Goal: Transaction & Acquisition: Purchase product/service

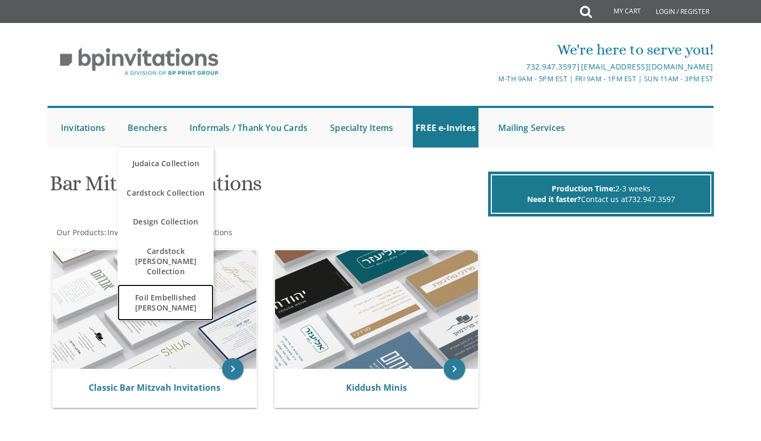
click at [187, 293] on span "Foil Embellished [PERSON_NAME]" at bounding box center [165, 302] width 91 height 31
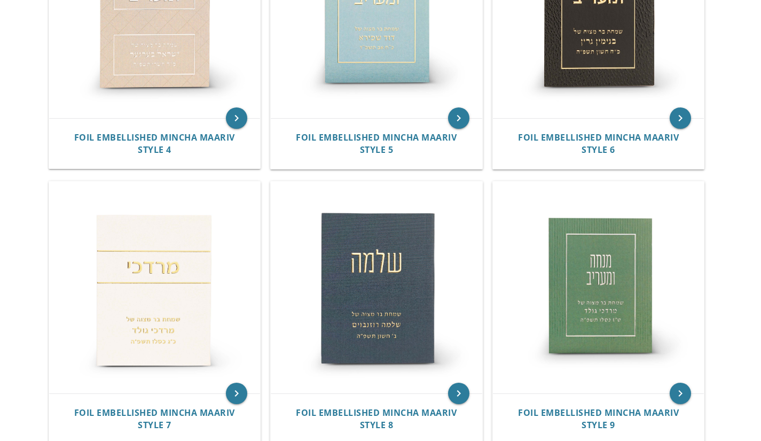
scroll to position [526, 0]
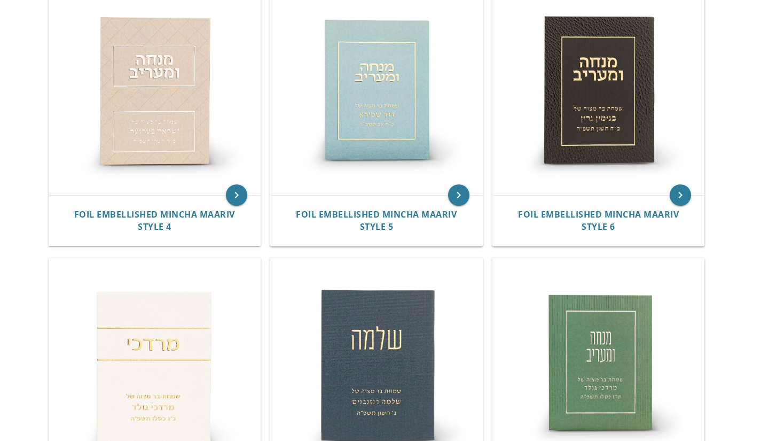
click at [164, 268] on img at bounding box center [154, 363] width 211 height 211
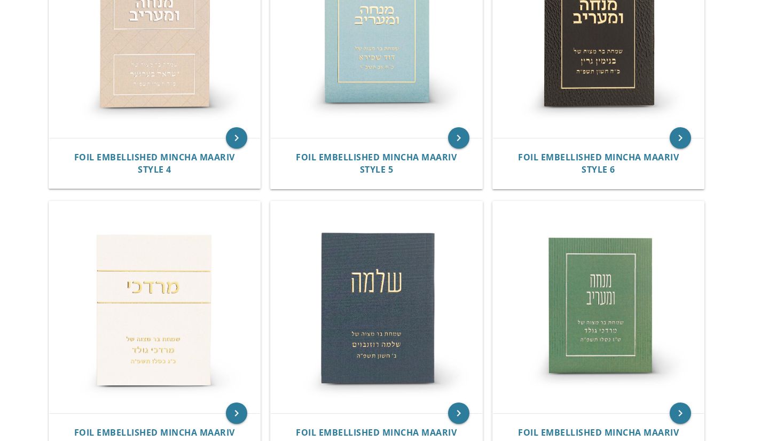
scroll to position [584, 0]
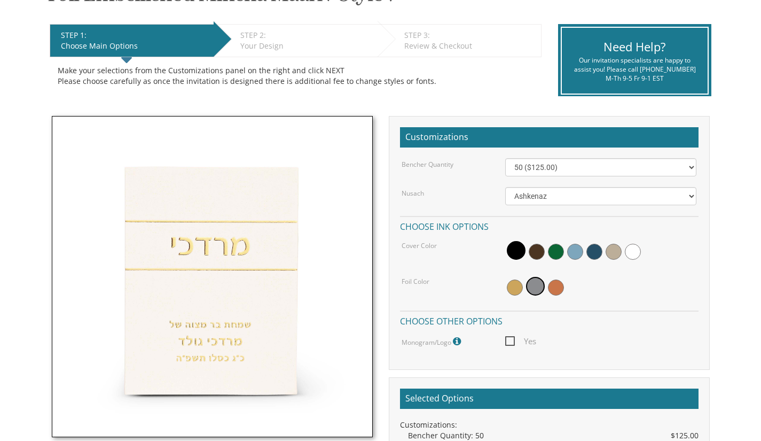
scroll to position [203, 0]
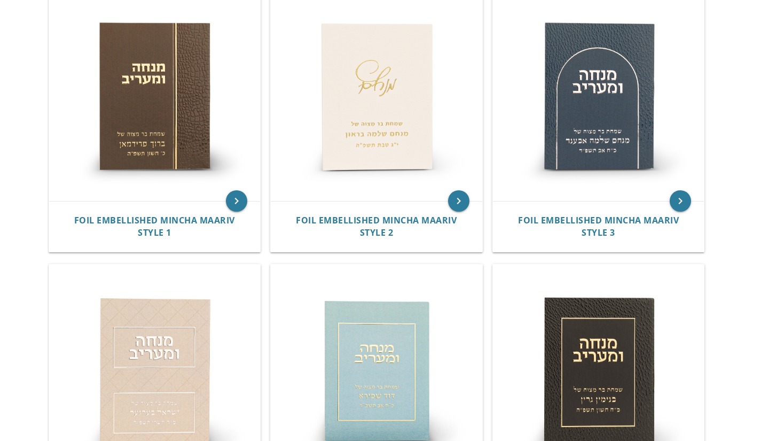
scroll to position [266, 0]
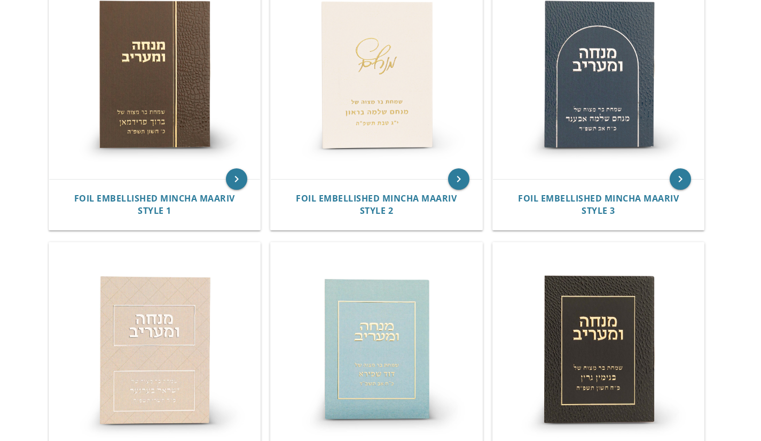
click at [147, 121] on img at bounding box center [154, 73] width 211 height 211
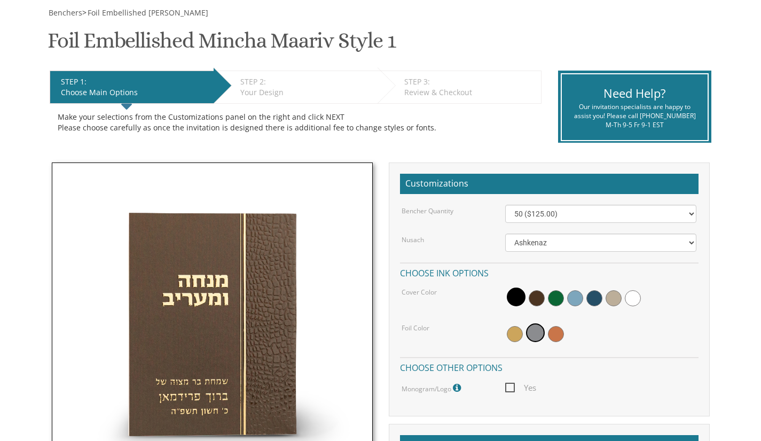
scroll to position [156, 0]
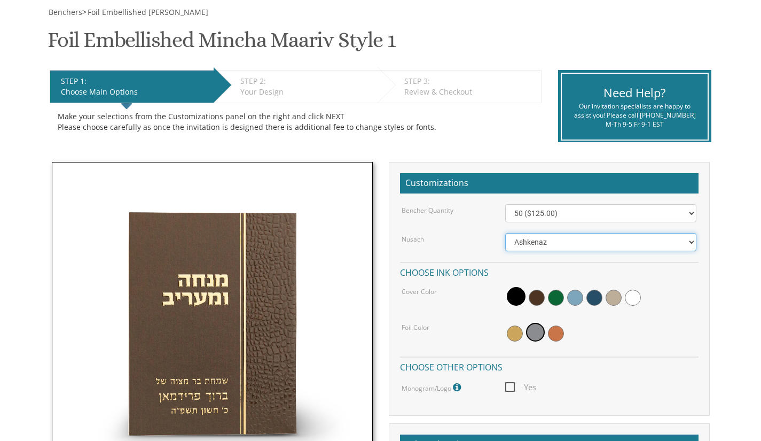
click at [519, 238] on select "Ashkenaz Edut Mizrach Sefard" at bounding box center [600, 242] width 191 height 18
select select "Sefard"
click at [505, 233] on select "Ashkenaz Edut Mizrach Sefard" at bounding box center [600, 242] width 191 height 18
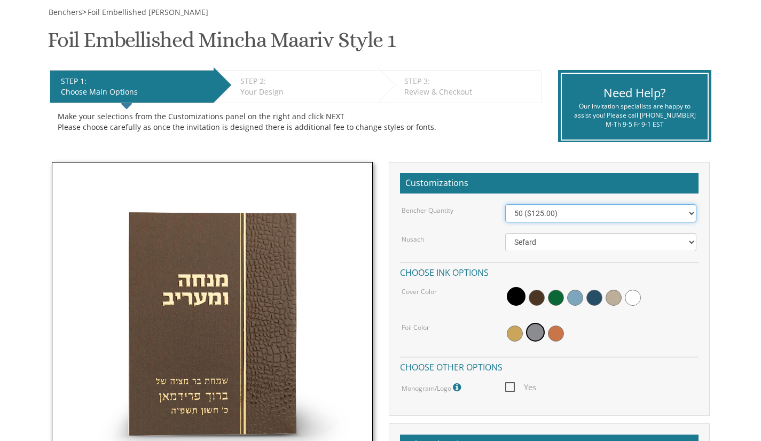
click at [517, 215] on select "50 ($125.00) 60 ($150.00) 70 ($175.00) 80 ($200.00) 90 ($225.00) 100 ($250.00) …" at bounding box center [600, 213] width 191 height 18
click at [456, 111] on div "Make your selections from the Customizations panel on the right and click NEXT …" at bounding box center [296, 121] width 476 height 21
click at [535, 295] on span at bounding box center [537, 297] width 16 height 16
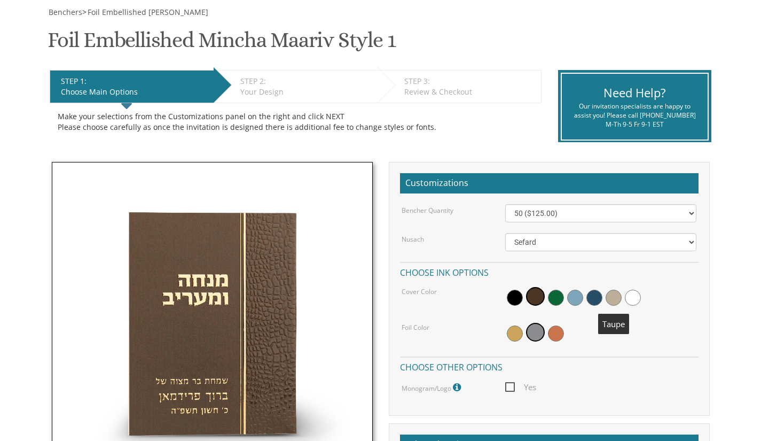
click at [611, 297] on span at bounding box center [614, 297] width 16 height 16
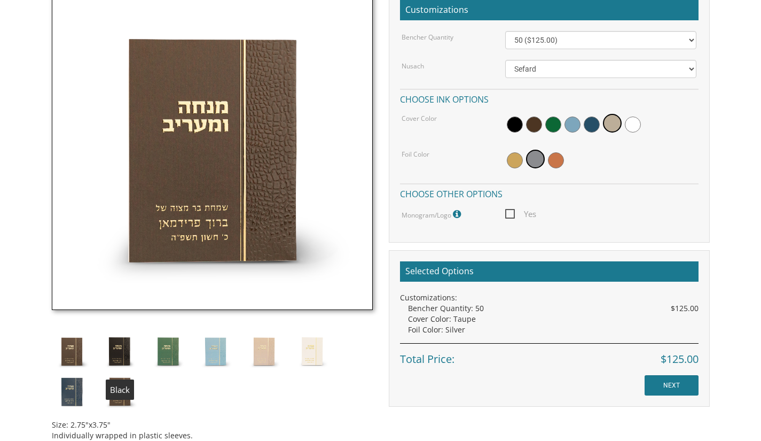
scroll to position [330, 0]
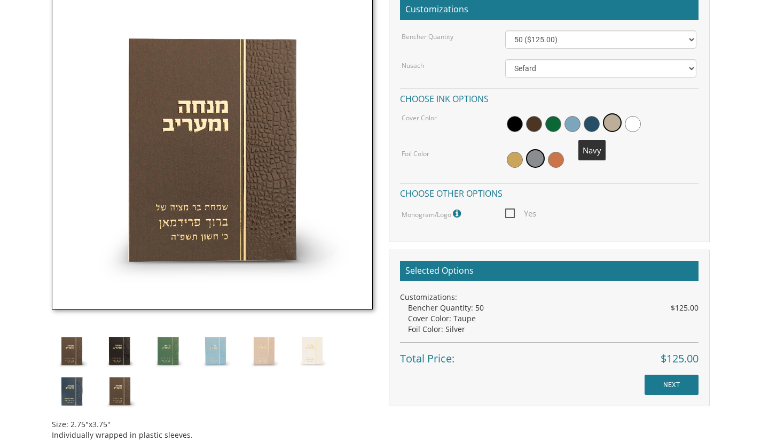
click at [590, 122] on span at bounding box center [592, 124] width 16 height 16
click at [556, 158] on span at bounding box center [556, 160] width 16 height 16
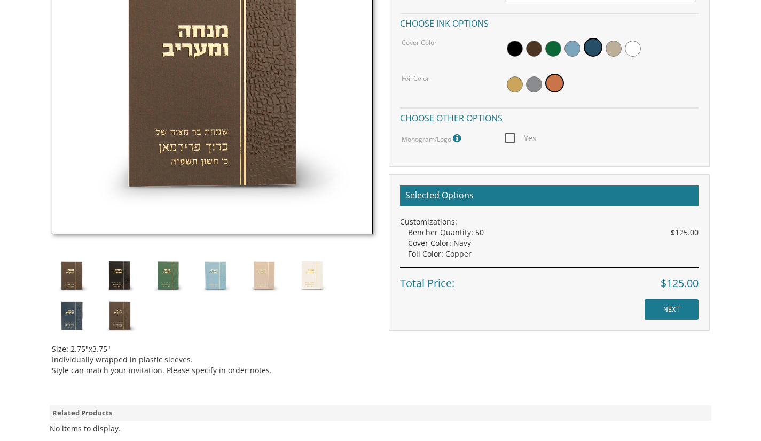
scroll to position [397, 0]
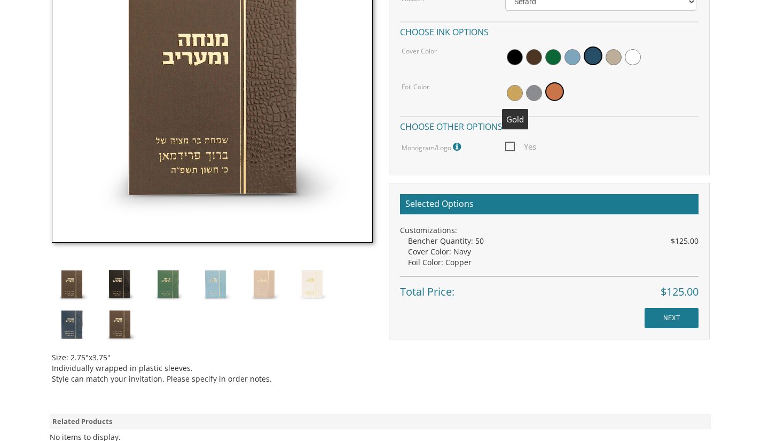
click at [517, 90] on span at bounding box center [515, 93] width 16 height 16
click at [687, 315] on input "NEXT" at bounding box center [672, 318] width 54 height 20
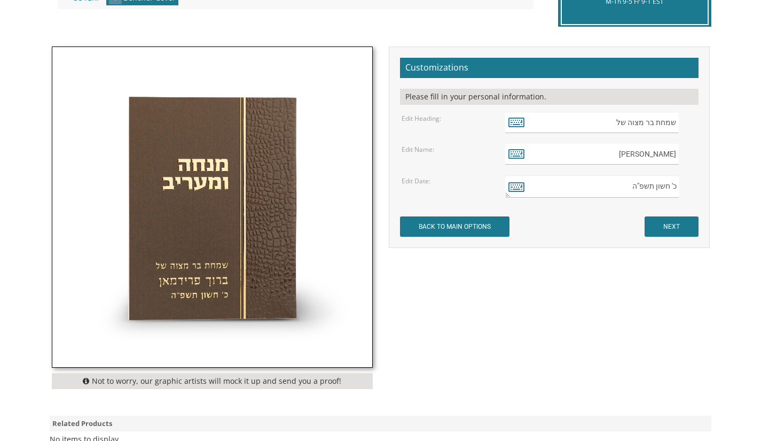
scroll to position [286, 0]
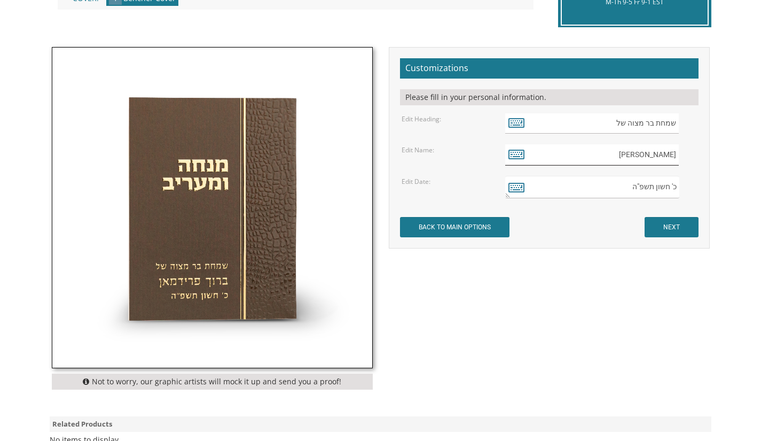
click at [631, 160] on input "ברוך פרידמאן" at bounding box center [592, 154] width 174 height 21
type input "ב"
click at [512, 152] on icon at bounding box center [516, 153] width 16 height 15
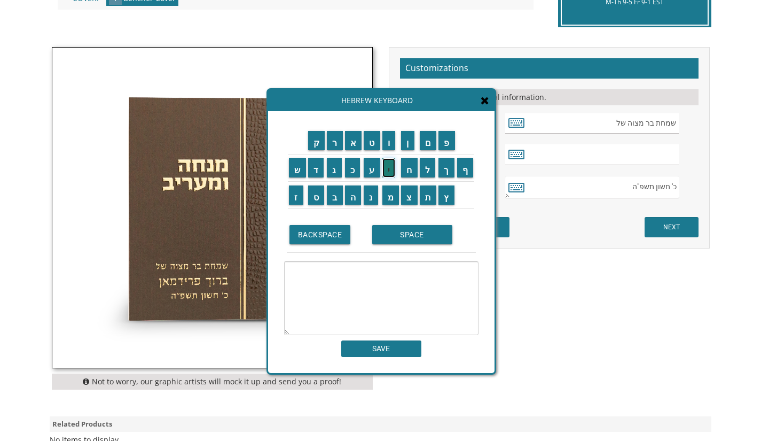
click at [386, 172] on input "י" at bounding box center [388, 167] width 13 height 19
click at [404, 196] on input "צ" at bounding box center [409, 194] width 17 height 19
click at [406, 174] on input "ח" at bounding box center [409, 167] width 17 height 19
click at [313, 146] on input "ק" at bounding box center [316, 140] width 17 height 19
type textarea "[PERSON_NAME]"
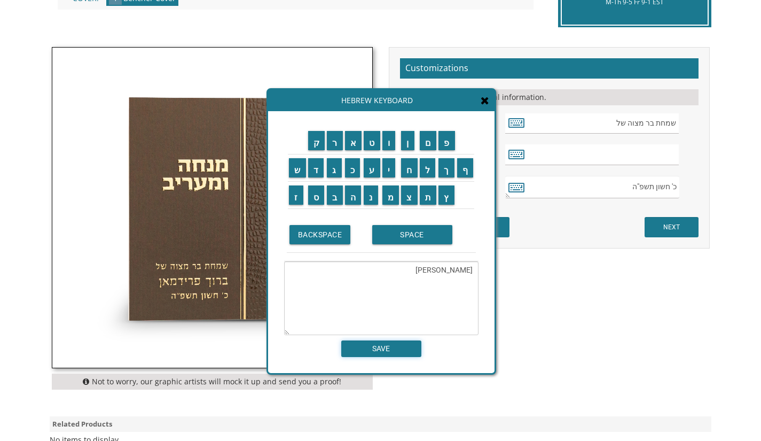
click at [386, 350] on input "SAVE" at bounding box center [381, 348] width 80 height 17
type input "[PERSON_NAME]"
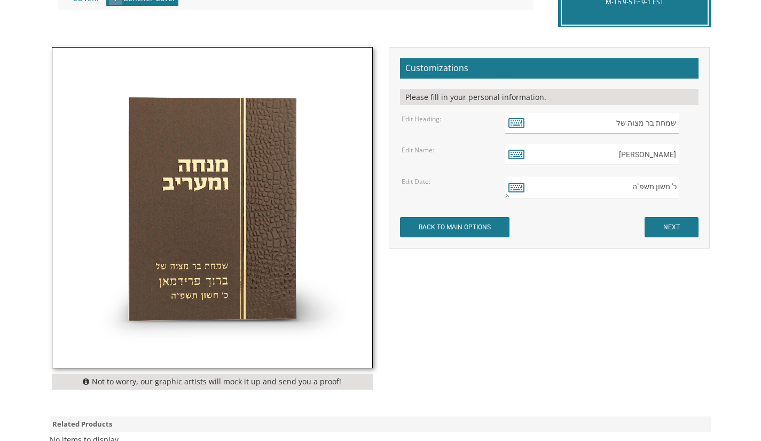
click at [673, 187] on textarea "כ' חשון תשפ"ה" at bounding box center [592, 187] width 174 height 22
click at [632, 186] on textarea "כ' חשון תשפ"ה" at bounding box center [592, 187] width 174 height 22
type textarea "' חשון תשפ""
click at [511, 190] on icon at bounding box center [516, 186] width 16 height 15
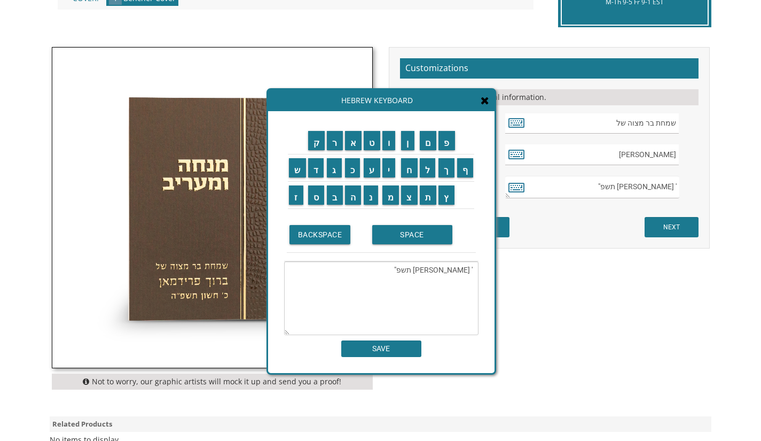
click at [470, 269] on textarea "' חשון תשפ"" at bounding box center [381, 298] width 194 height 74
click at [332, 171] on input "ג" at bounding box center [334, 167] width 15 height 19
click at [429, 270] on textarea "'ג חשון תשפ"" at bounding box center [381, 298] width 194 height 74
click at [387, 146] on input "ו" at bounding box center [388, 140] width 13 height 19
type textarea "'ג חשון תשפ"ו"
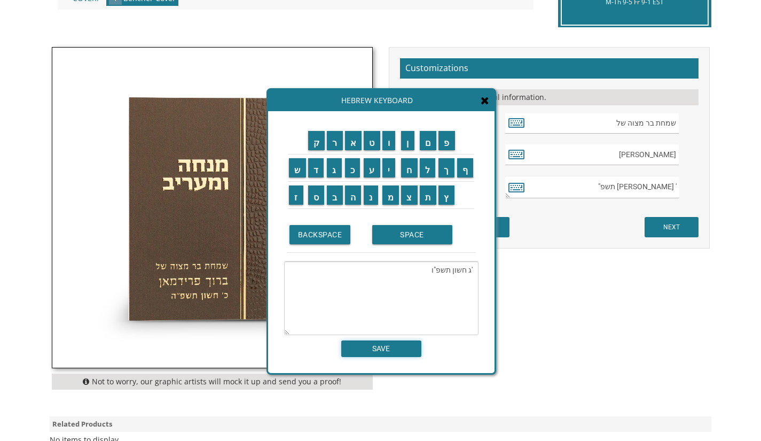
click at [389, 355] on input "SAVE" at bounding box center [381, 348] width 80 height 17
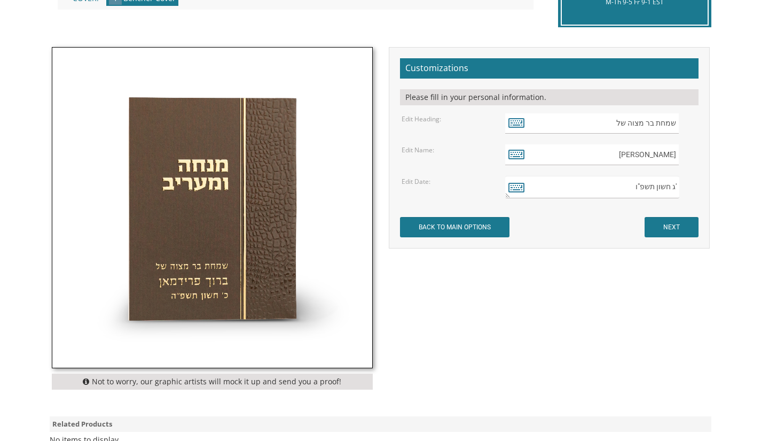
click at [674, 186] on textarea "כ' חשון תשפ"ה" at bounding box center [592, 187] width 174 height 22
type textarea "'''ג חשון תשפ"ו"
click at [675, 224] on input "NEXT" at bounding box center [672, 227] width 54 height 20
click at [670, 187] on textarea "כ' חשון תשפ"ה" at bounding box center [592, 187] width 174 height 22
type textarea "'ג חשון תשפ"ו"
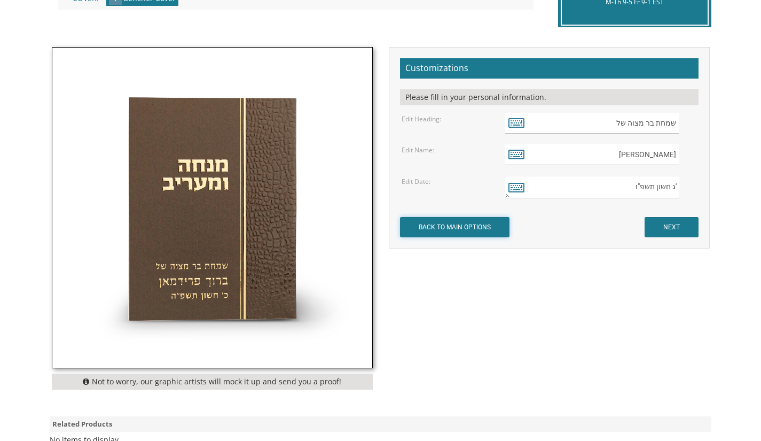
click at [495, 225] on input "BACK TO MAIN OPTIONS" at bounding box center [454, 227] width 109 height 20
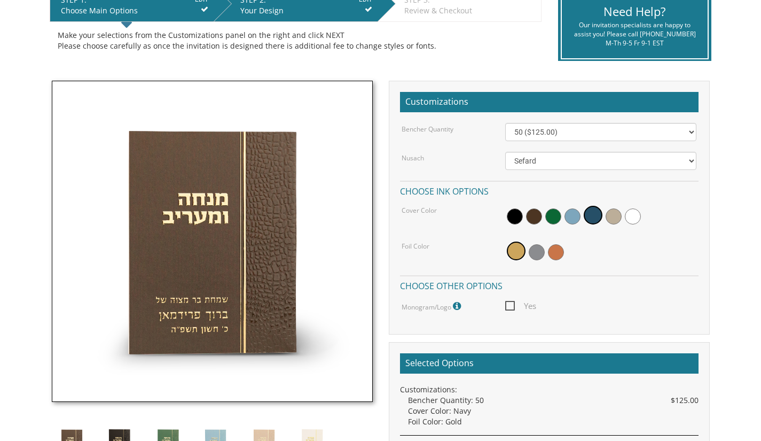
scroll to position [238, 0]
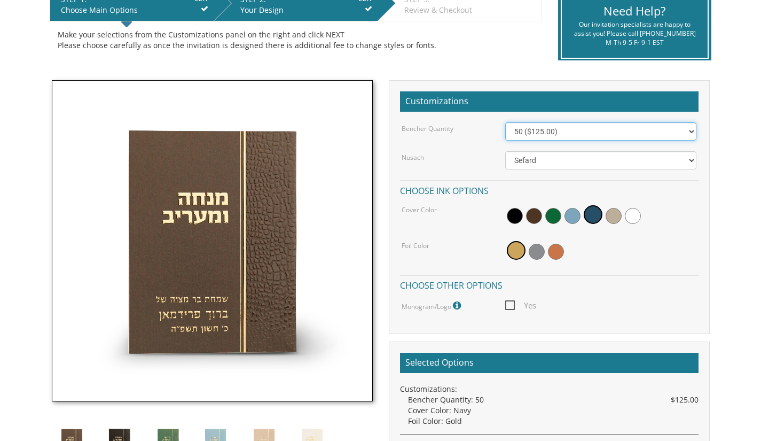
click at [534, 131] on select "50 ($125.00) 60 ($150.00) 70 ($175.00) 80 ($200.00) 90 ($225.00) 100 ($250.00) …" at bounding box center [600, 131] width 191 height 18
select select "60"
click at [505, 122] on select "50 ($125.00) 60 ($150.00) 70 ($175.00) 80 ($200.00) 90 ($225.00) 100 ($250.00) …" at bounding box center [600, 131] width 191 height 18
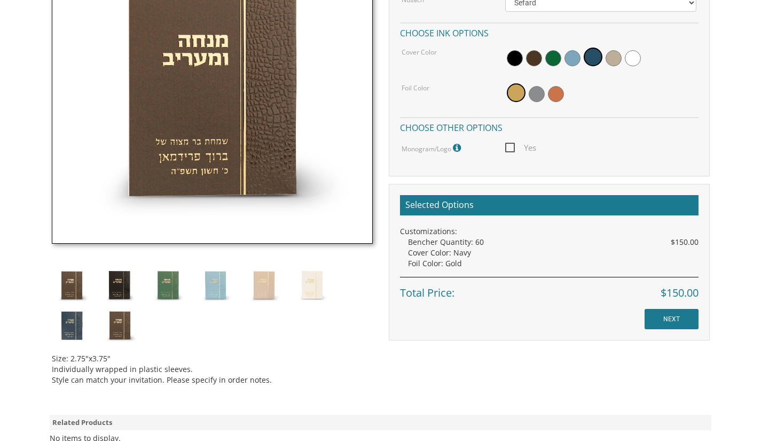
scroll to position [396, 0]
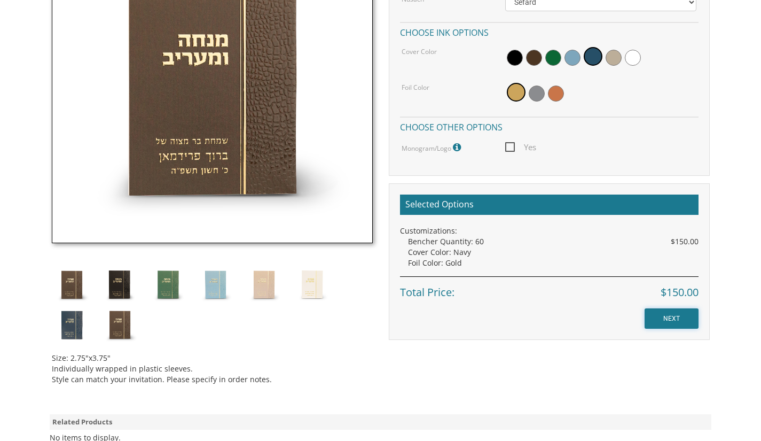
click at [676, 314] on input "NEXT" at bounding box center [672, 318] width 54 height 20
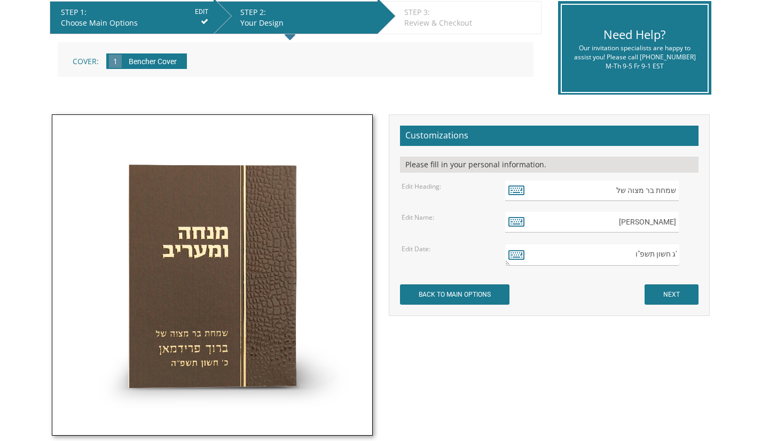
scroll to position [226, 0]
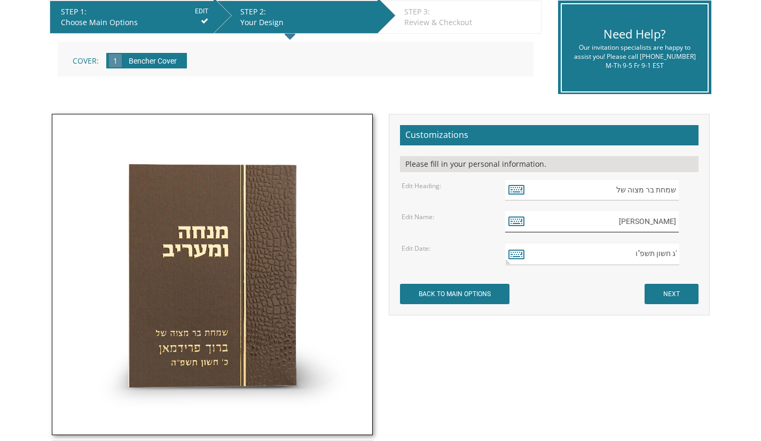
click at [660, 221] on input "[PERSON_NAME]" at bounding box center [592, 221] width 174 height 21
click at [508, 226] on input "[PERSON_NAME]" at bounding box center [592, 221] width 174 height 21
type input "[PERSON_NAME]"
click at [515, 216] on icon at bounding box center [516, 220] width 16 height 15
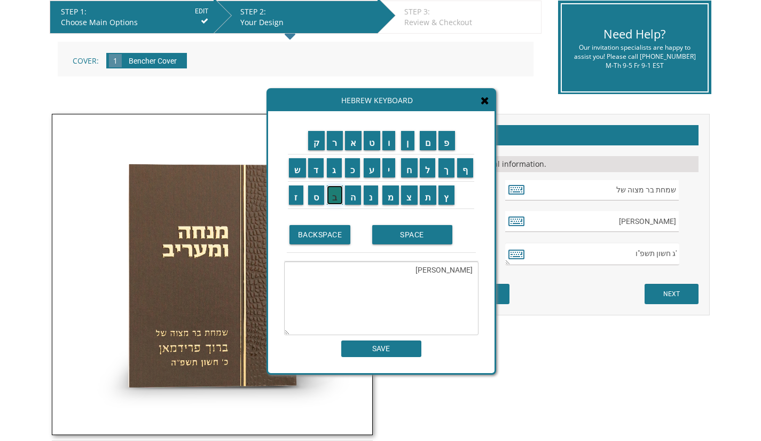
click at [328, 193] on input "ב" at bounding box center [335, 194] width 16 height 19
click at [371, 173] on input "ע" at bounding box center [372, 167] width 17 height 19
click at [331, 144] on input "ר" at bounding box center [335, 140] width 16 height 19
click at [372, 142] on input "ט" at bounding box center [372, 140] width 17 height 19
click at [327, 138] on input "ר" at bounding box center [335, 140] width 16 height 19
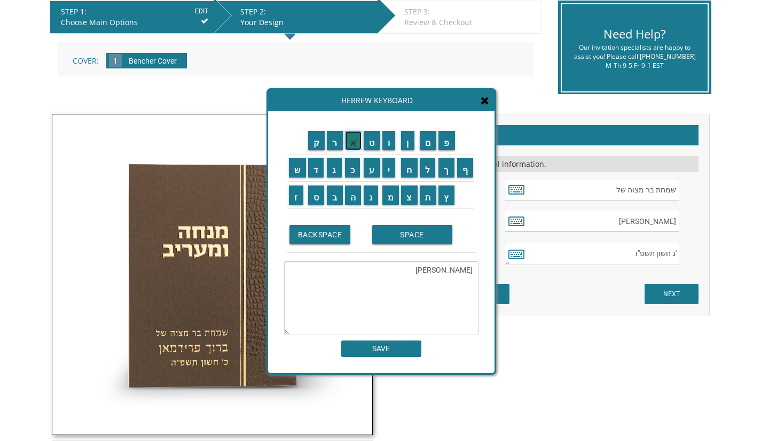
click at [351, 139] on input "א" at bounding box center [353, 140] width 17 height 19
click at [425, 139] on input "ם" at bounding box center [428, 140] width 17 height 19
type textarea "יצחק בערטראם"
click at [395, 347] on input "SAVE" at bounding box center [381, 348] width 80 height 17
type input "יצחק בערטראם"
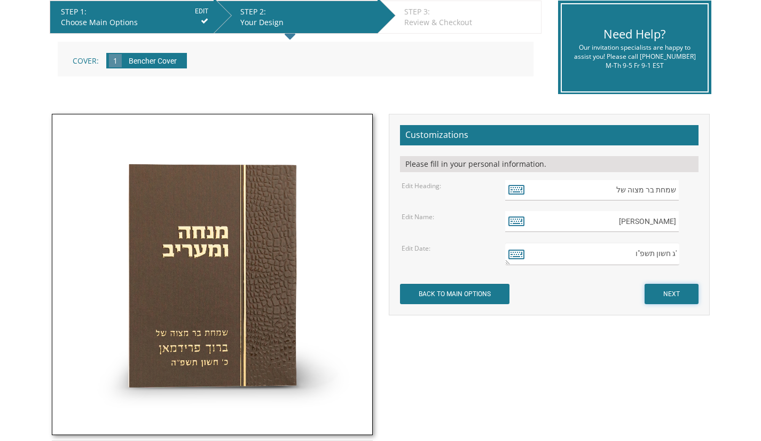
click at [671, 295] on input "NEXT" at bounding box center [672, 294] width 54 height 20
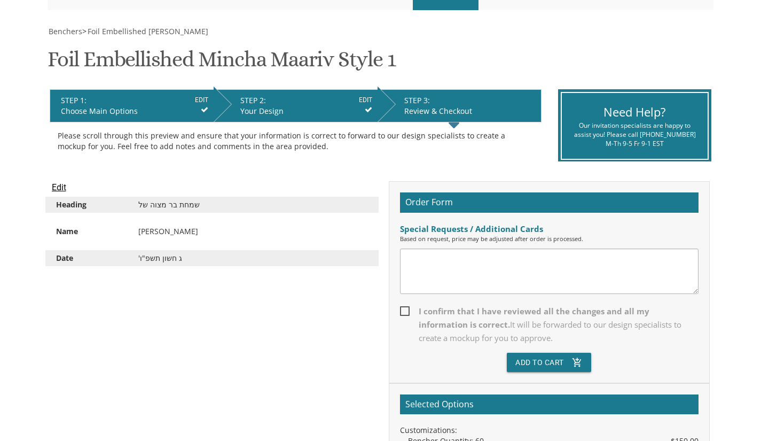
scroll to position [153, 0]
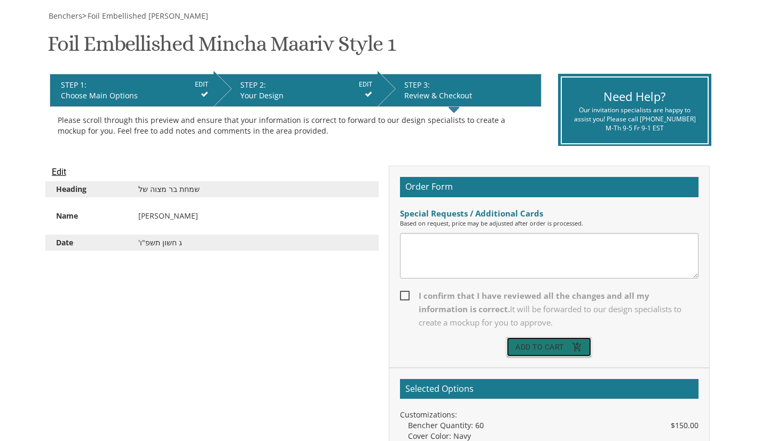
click at [548, 348] on button "Add To Cart add_shopping_cart" at bounding box center [549, 346] width 84 height 19
click at [542, 347] on button "Add To Cart add_shopping_cart" at bounding box center [549, 346] width 84 height 19
click at [404, 291] on span "I confirm that I have reviewed all the changes and all my information is correc…" at bounding box center [549, 309] width 299 height 40
click at [404, 291] on input "I confirm that I have reviewed all the changes and all my information is correc…" at bounding box center [403, 294] width 7 height 7
checkbox input "true"
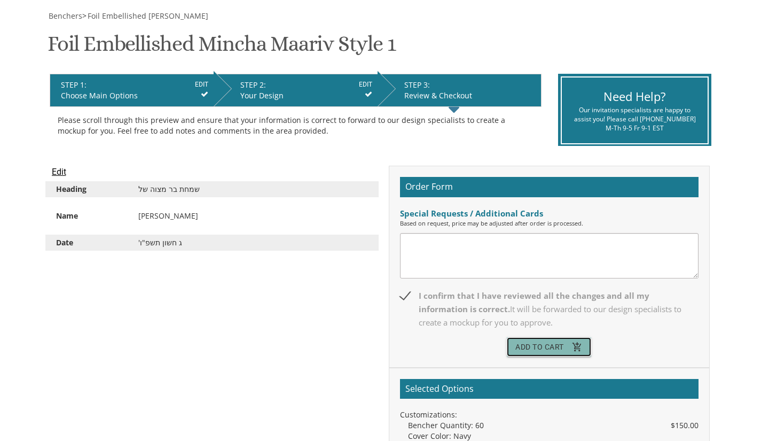
click at [518, 347] on button "Add To Cart add_shopping_cart" at bounding box center [549, 346] width 84 height 19
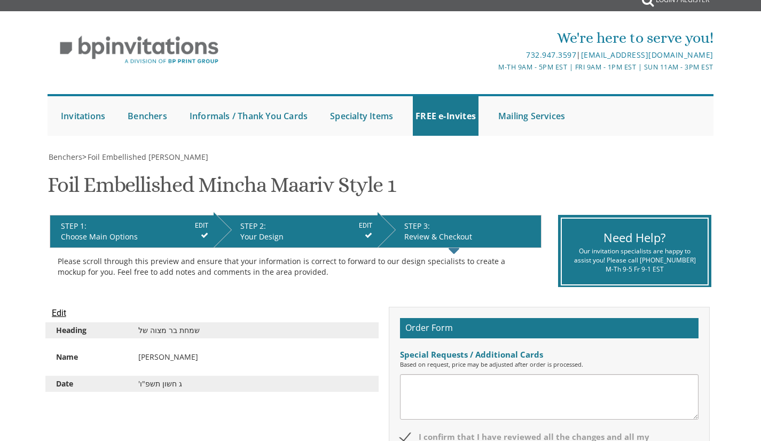
scroll to position [0, 0]
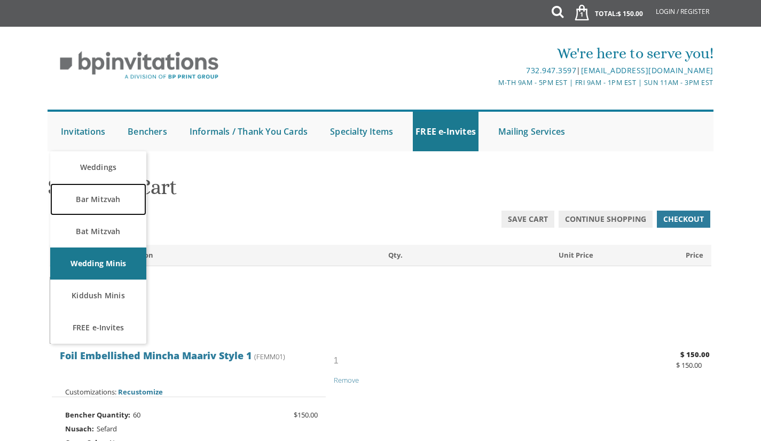
click at [115, 203] on link "Bar Mitzvah" at bounding box center [98, 199] width 96 height 32
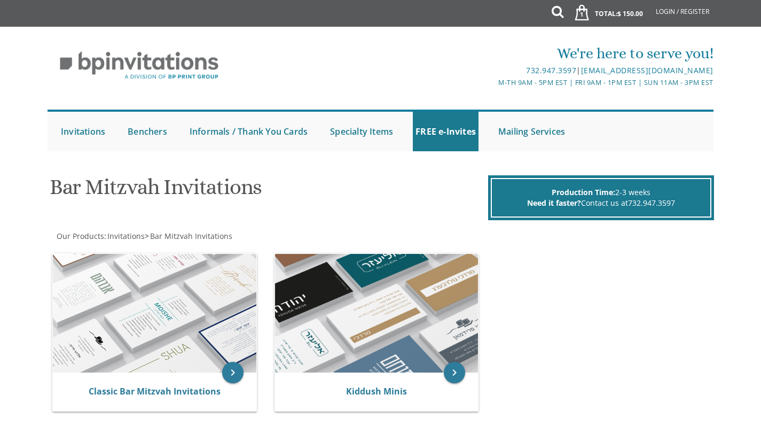
click at [147, 283] on img at bounding box center [154, 313] width 203 height 119
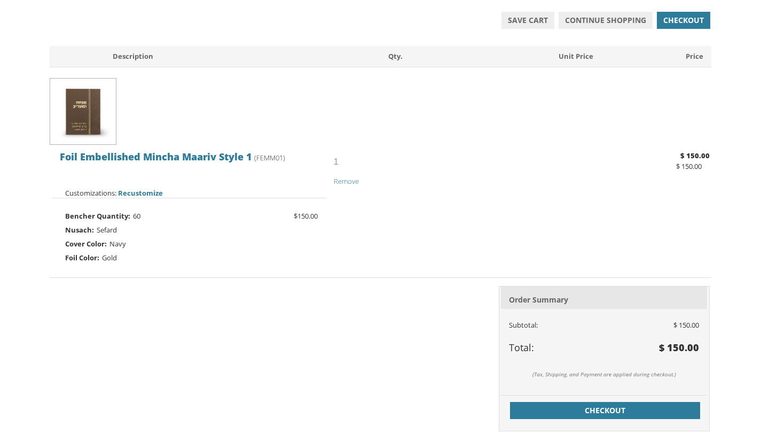
scroll to position [199, 0]
